Goal: Find contact information: Find contact information

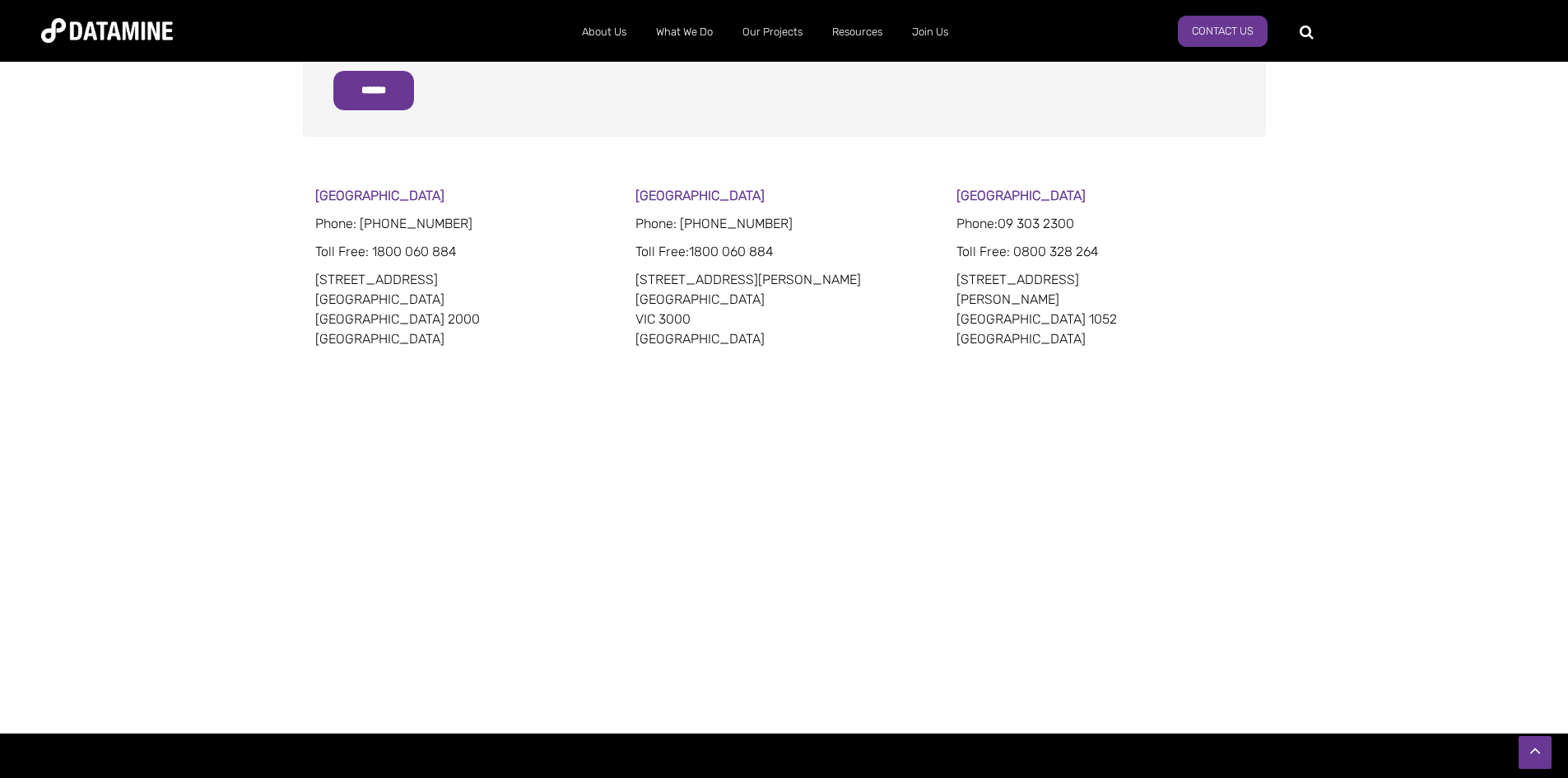
scroll to position [859, 0]
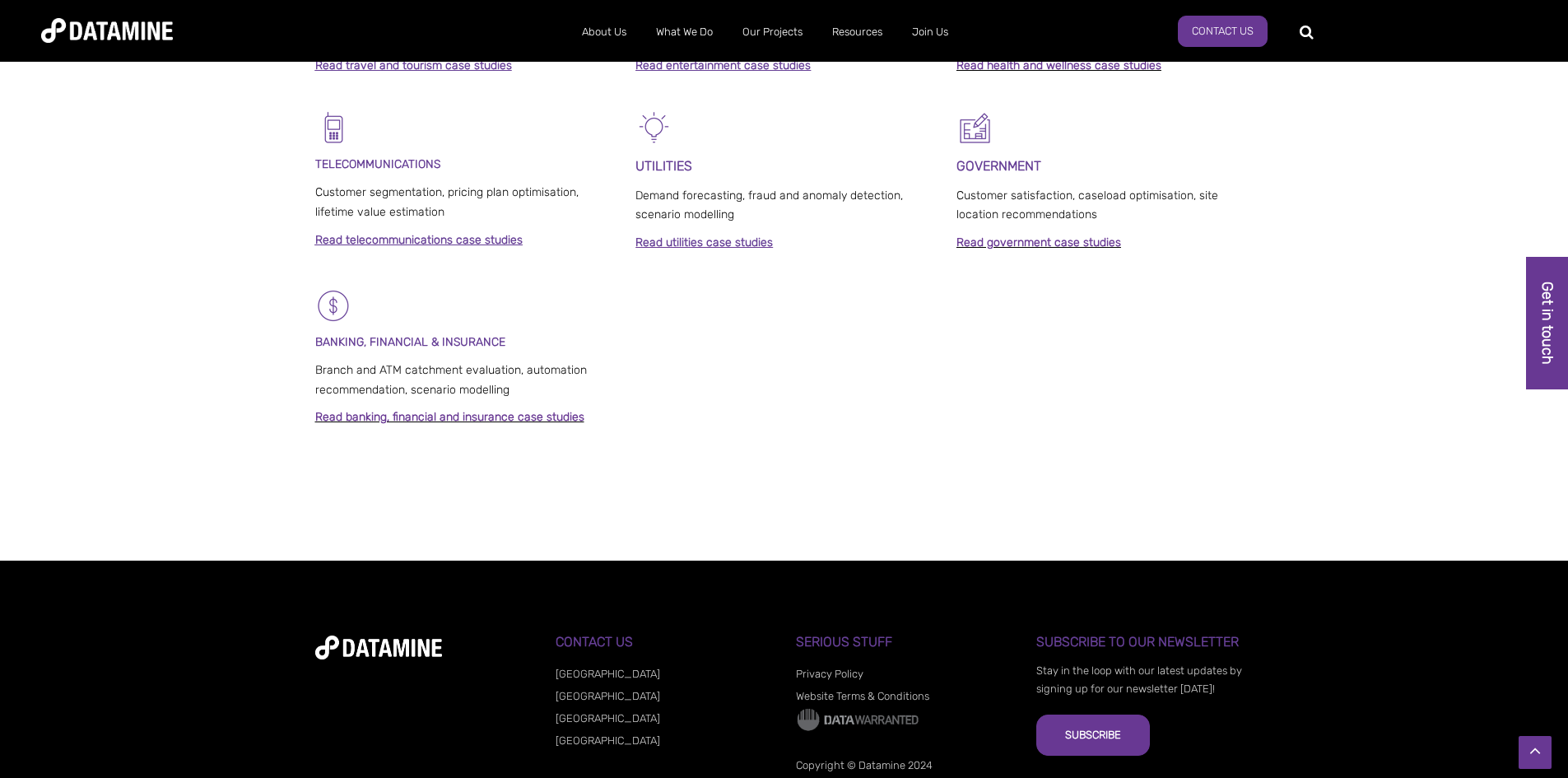
scroll to position [1229, 0]
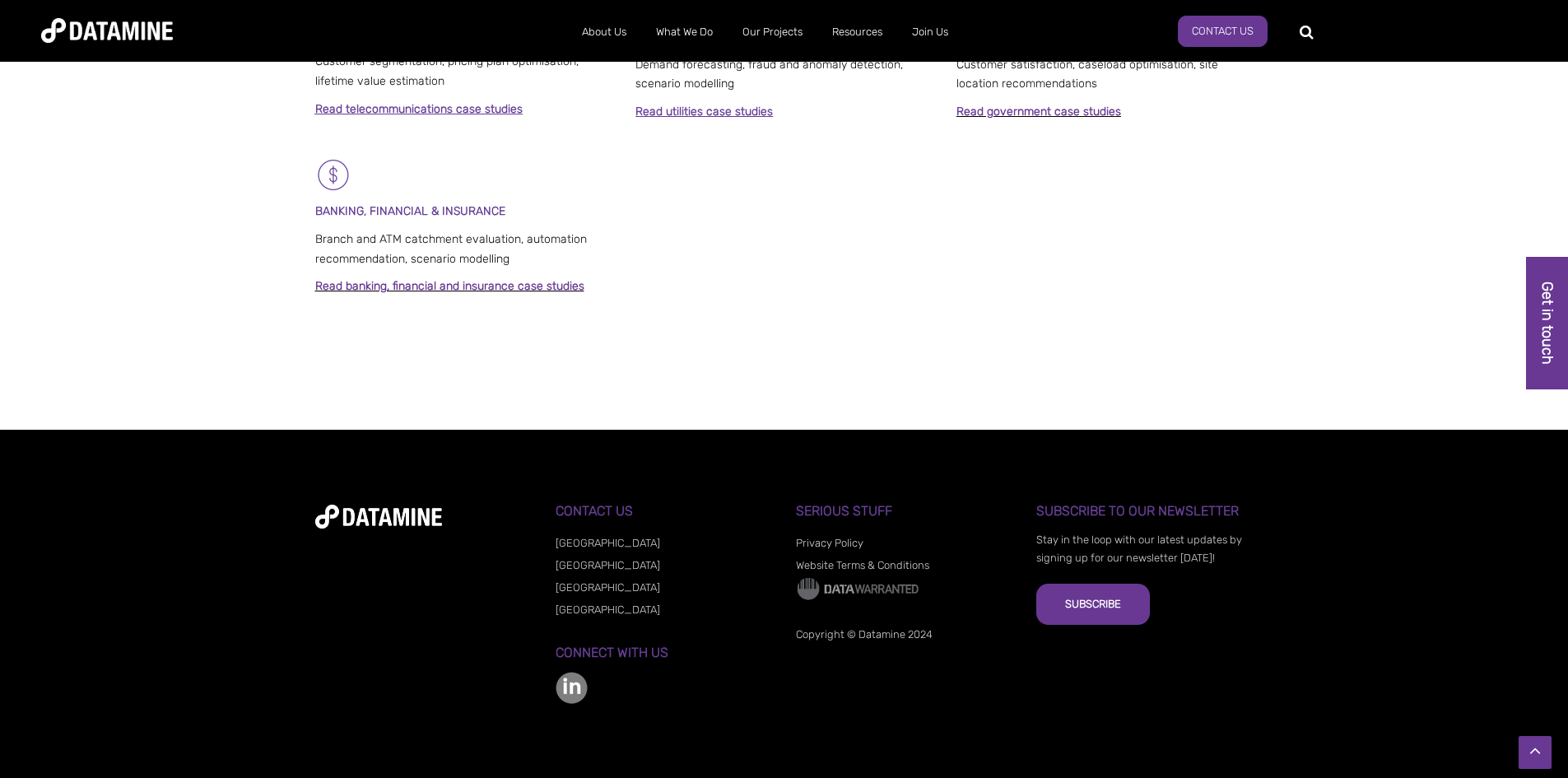
click at [579, 580] on li "[GEOGRAPHIC_DATA]" at bounding box center [664, 587] width 217 height 22
click at [575, 582] on link "[GEOGRAPHIC_DATA]" at bounding box center [608, 587] width 105 height 12
